Goal: Information Seeking & Learning: Learn about a topic

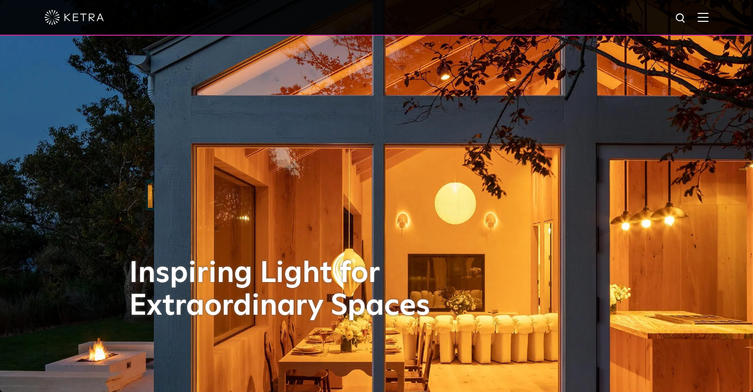
click at [697, 22] on div at bounding box center [377, 17] width 664 height 35
click at [705, 19] on img at bounding box center [703, 16] width 11 height 9
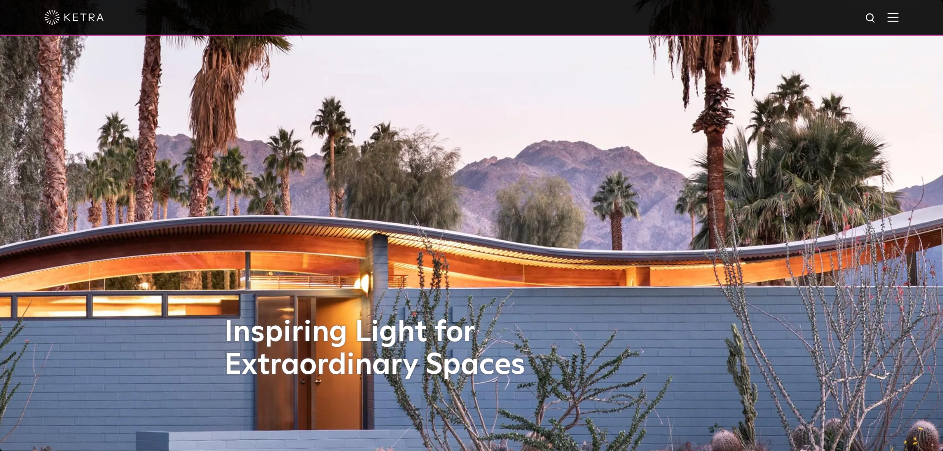
click at [895, 20] on img at bounding box center [893, 16] width 11 height 9
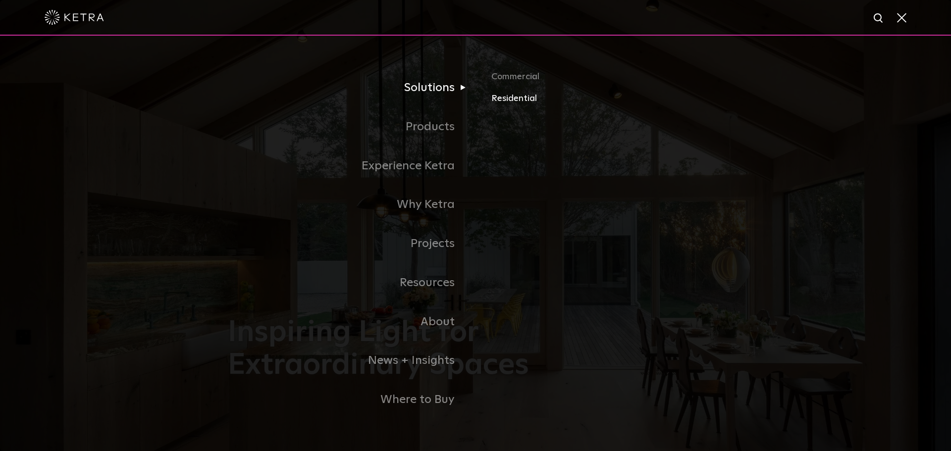
click at [510, 101] on link "Residential" at bounding box center [607, 99] width 232 height 14
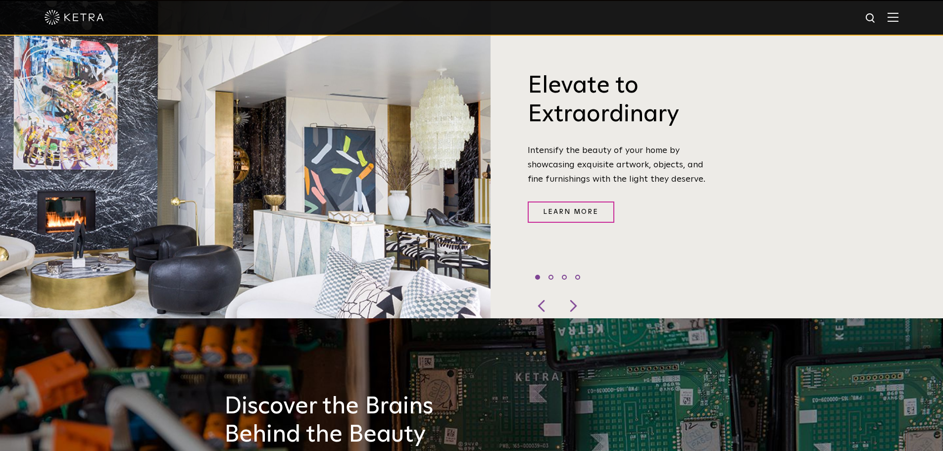
scroll to position [297, 0]
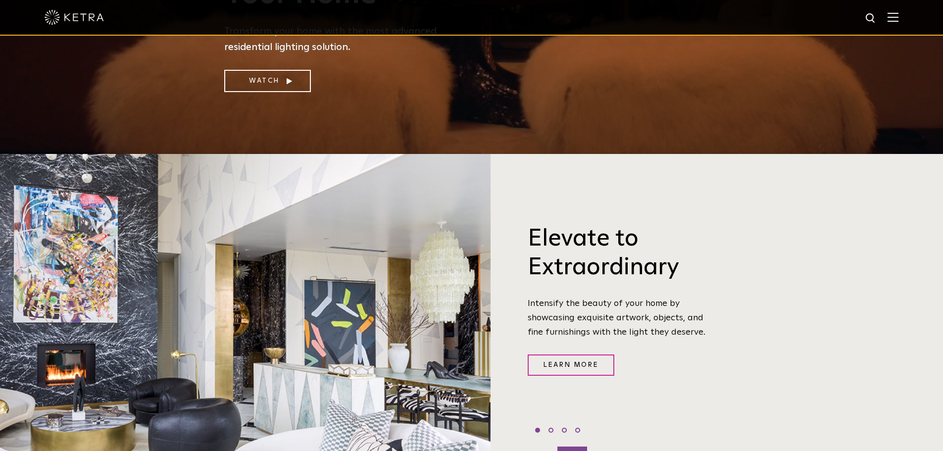
click at [579, 447] on div at bounding box center [573, 459] width 30 height 25
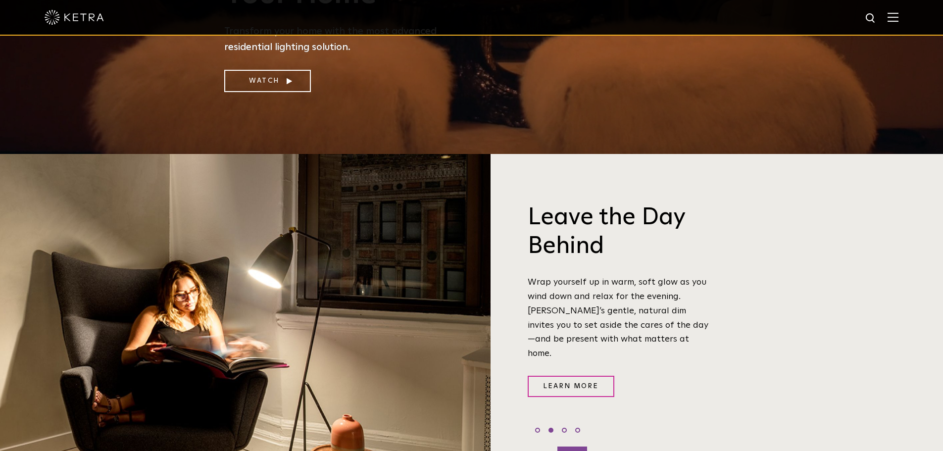
click at [579, 447] on div at bounding box center [573, 459] width 30 height 25
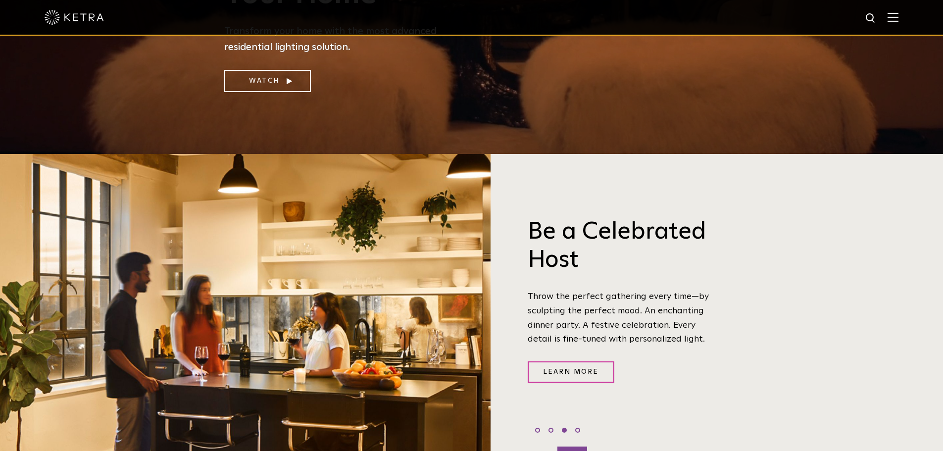
click at [579, 447] on div at bounding box center [573, 459] width 30 height 25
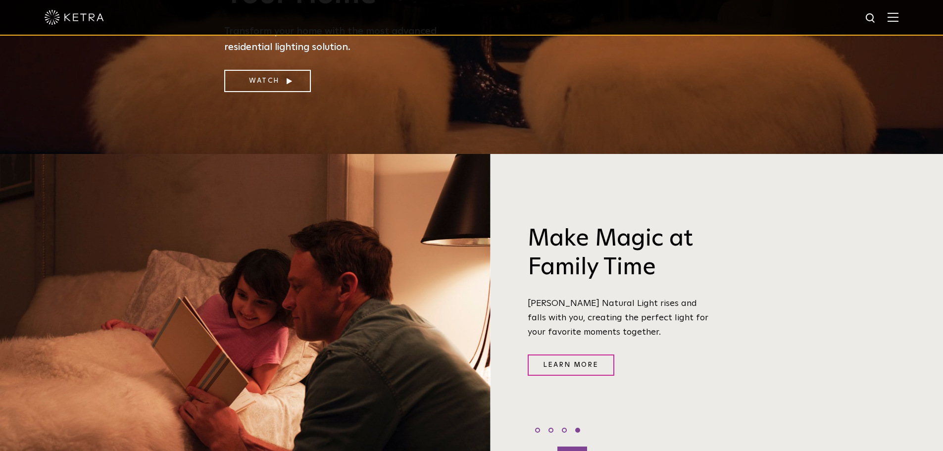
click at [579, 447] on div at bounding box center [573, 459] width 30 height 25
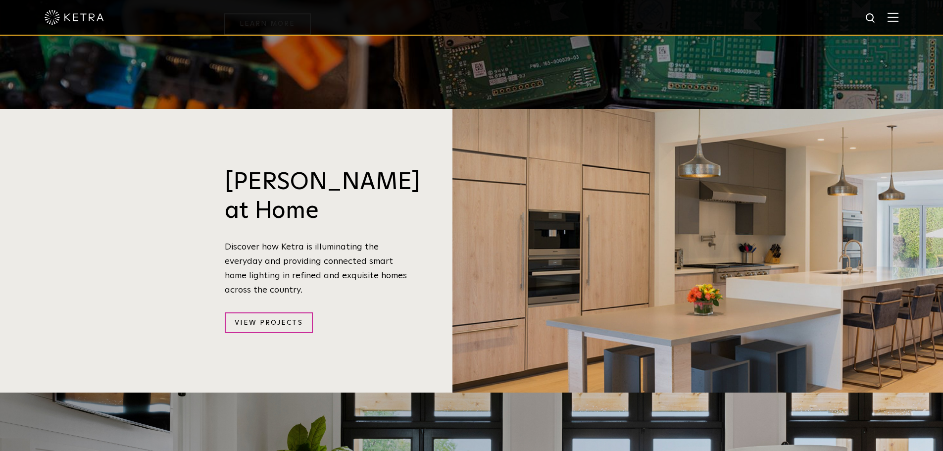
scroll to position [990, 0]
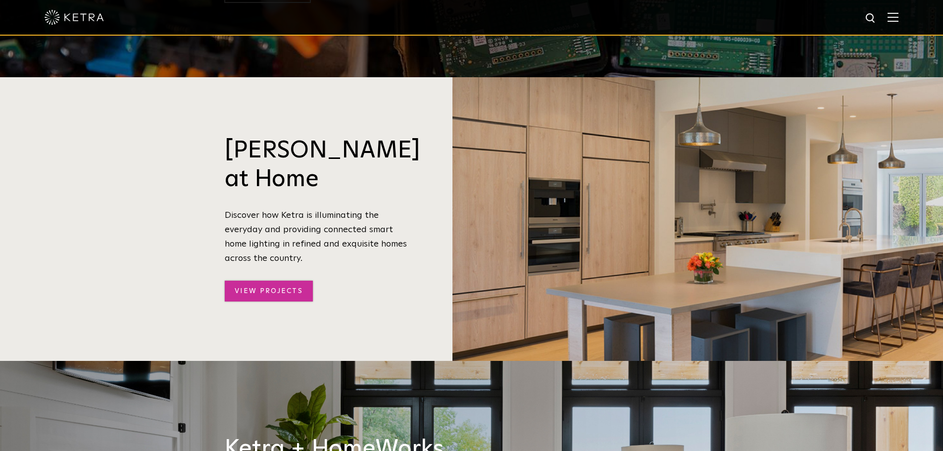
click at [251, 281] on link "View Projects" at bounding box center [269, 291] width 88 height 21
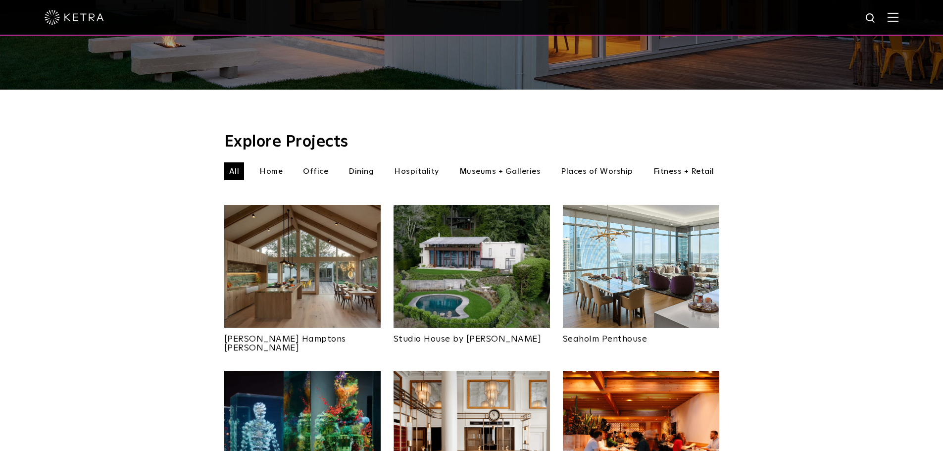
scroll to position [297, 0]
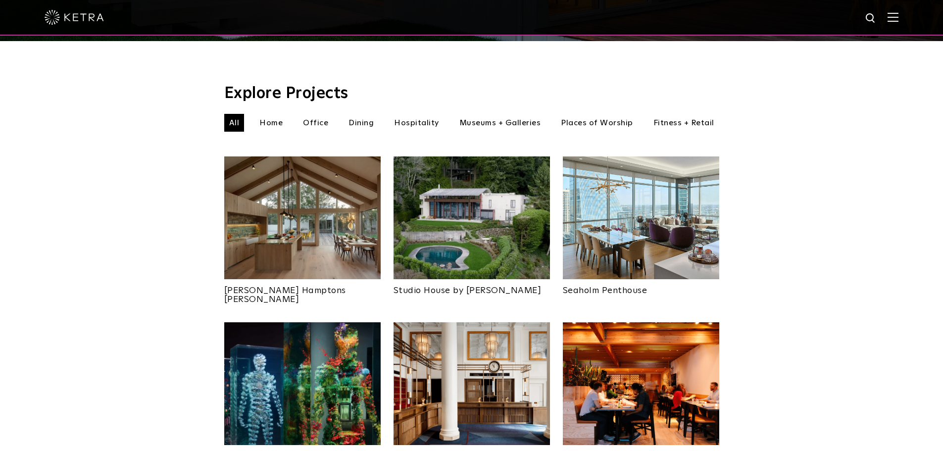
click at [449, 279] on link "Studio House by Olson Kundig" at bounding box center [472, 287] width 156 height 16
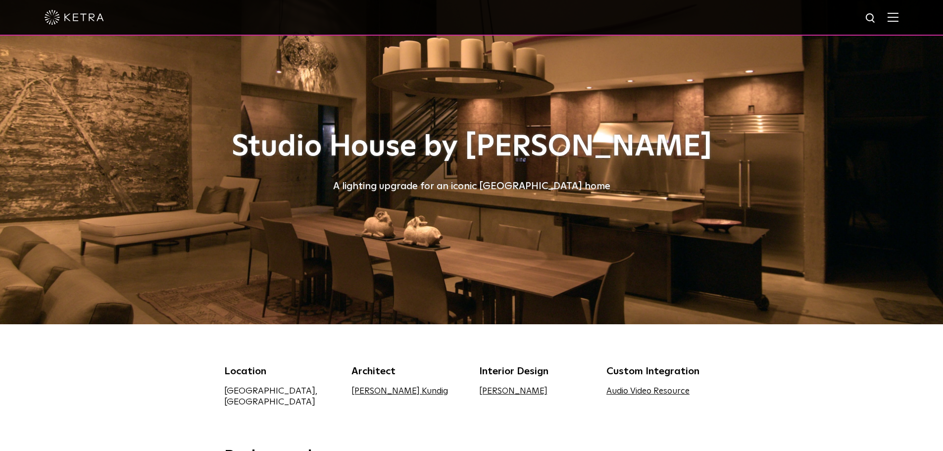
click at [508, 395] on link "[PERSON_NAME]" at bounding box center [513, 391] width 68 height 8
click at [378, 392] on link "[PERSON_NAME] Kundig" at bounding box center [400, 391] width 97 height 8
